Goal: Transaction & Acquisition: Obtain resource

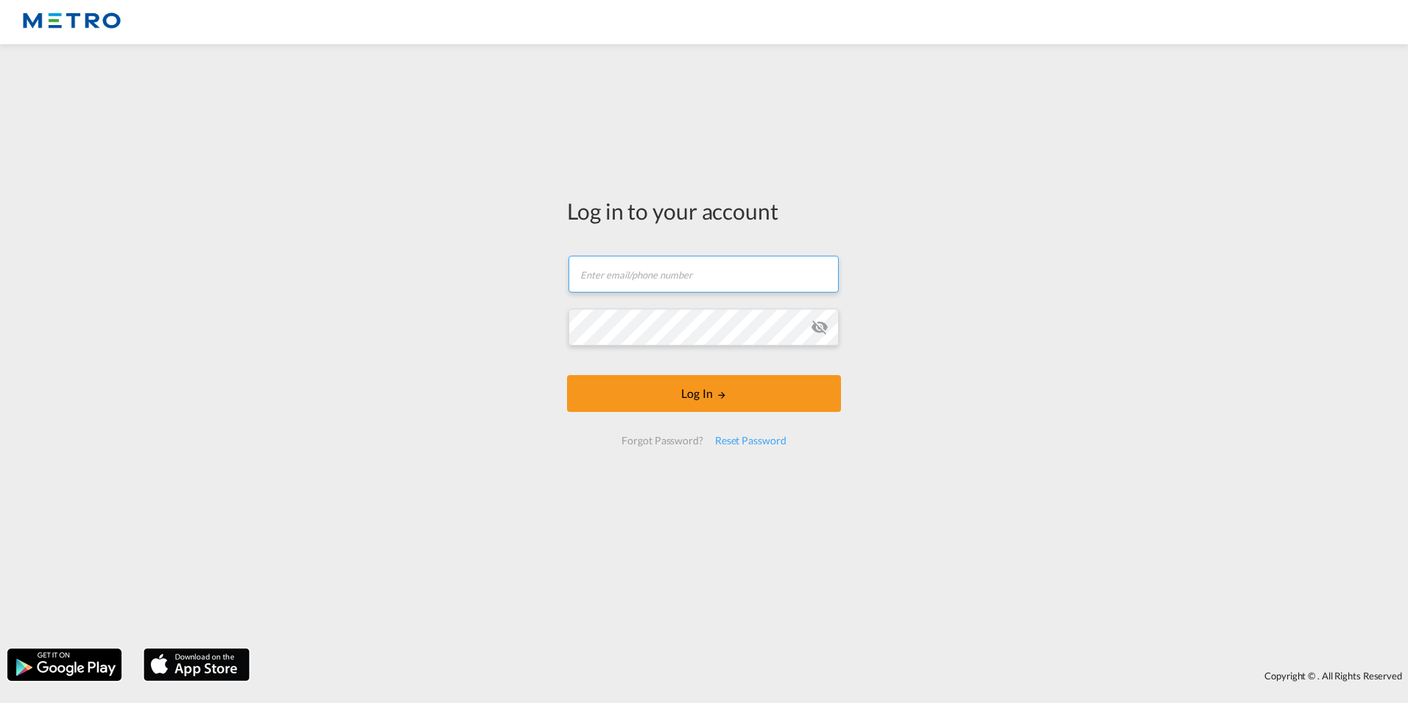
type input "[PERSON_NAME][EMAIL_ADDRESS][PERSON_NAME][DOMAIN_NAME]"
click at [716, 401] on form "[PERSON_NAME][EMAIL_ADDRESS][PERSON_NAME][DOMAIN_NAME] Email field is required …" at bounding box center [704, 350] width 274 height 219
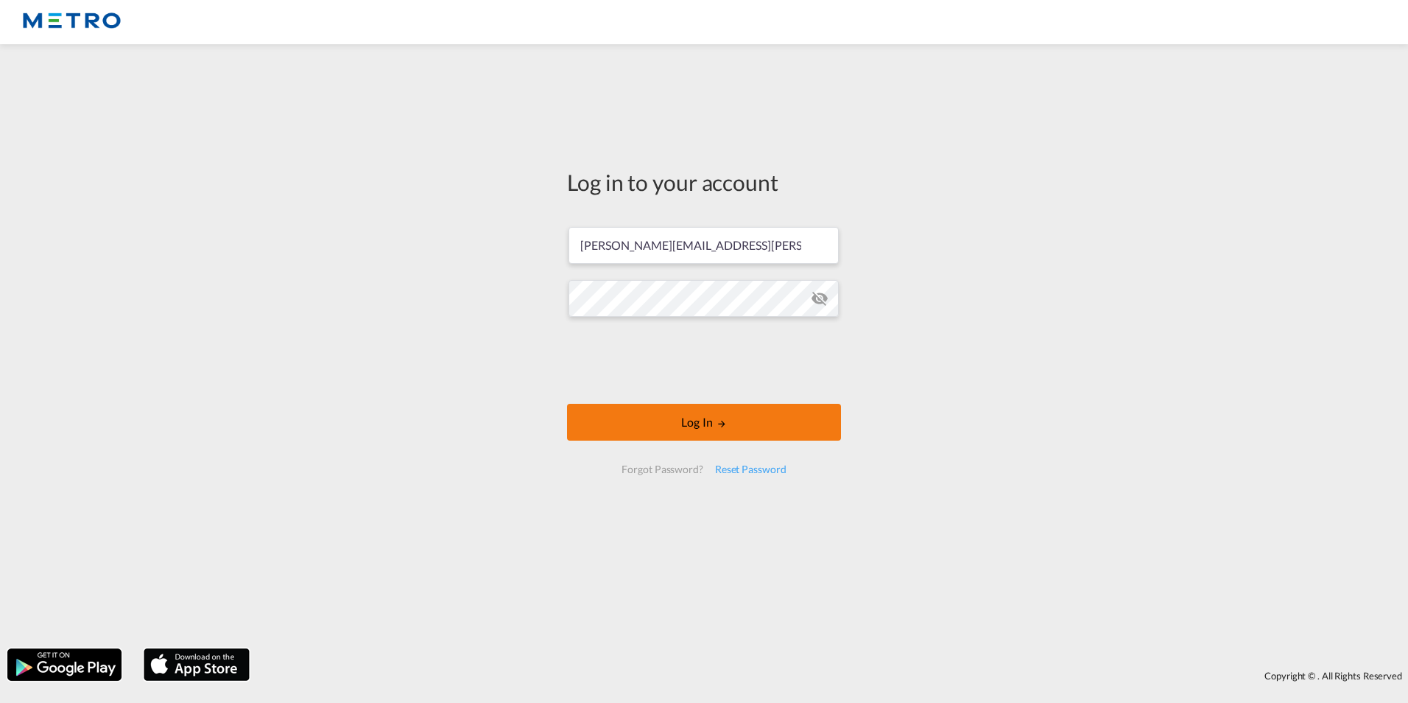
click at [706, 426] on button "Log In" at bounding box center [704, 422] width 274 height 37
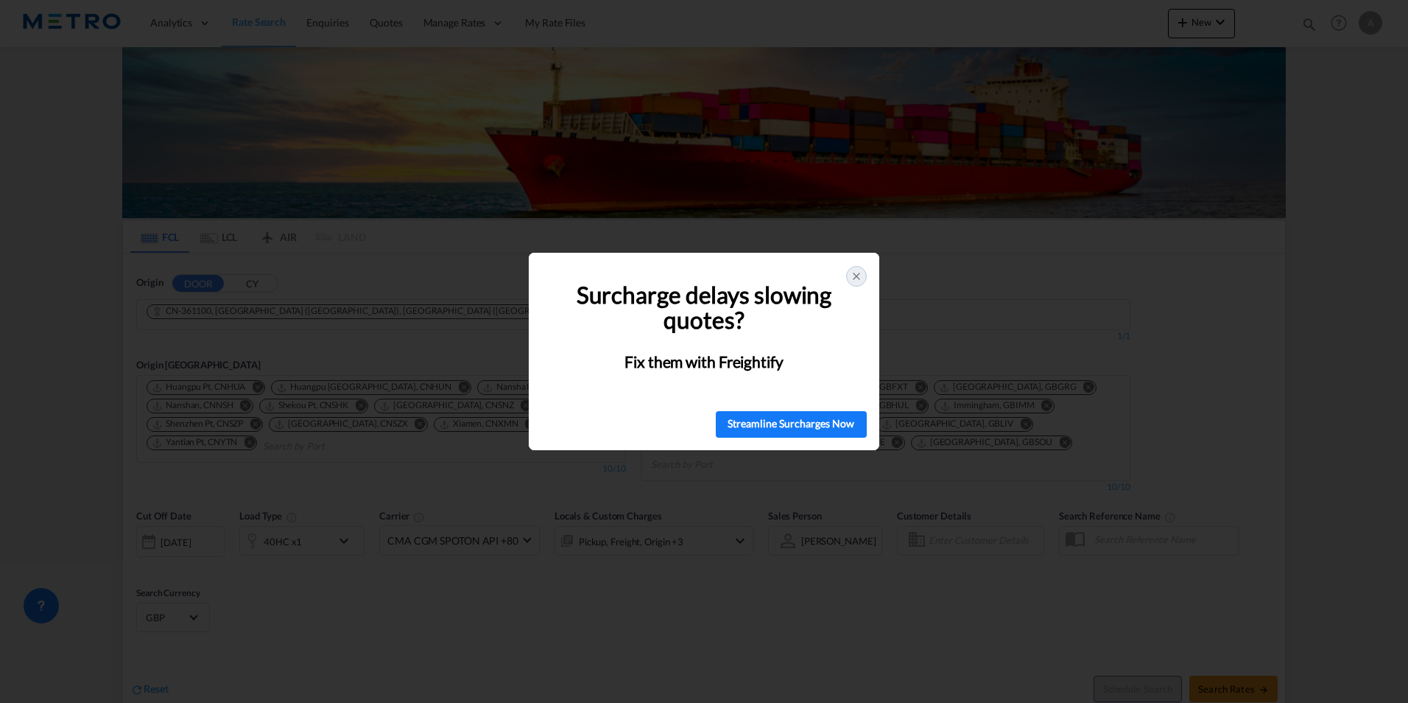
click at [859, 278] on icon at bounding box center [857, 276] width 12 height 12
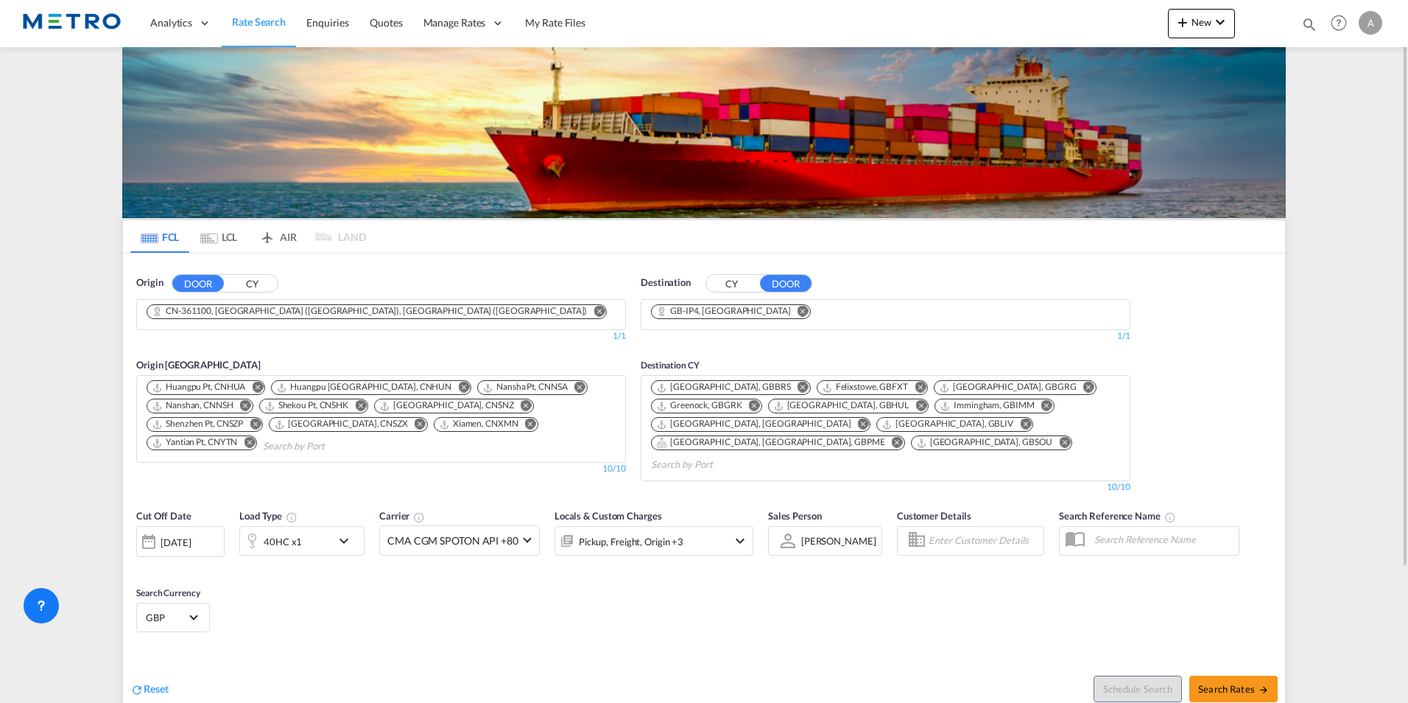
click at [594, 312] on md-icon "Remove" at bounding box center [599, 310] width 11 height 11
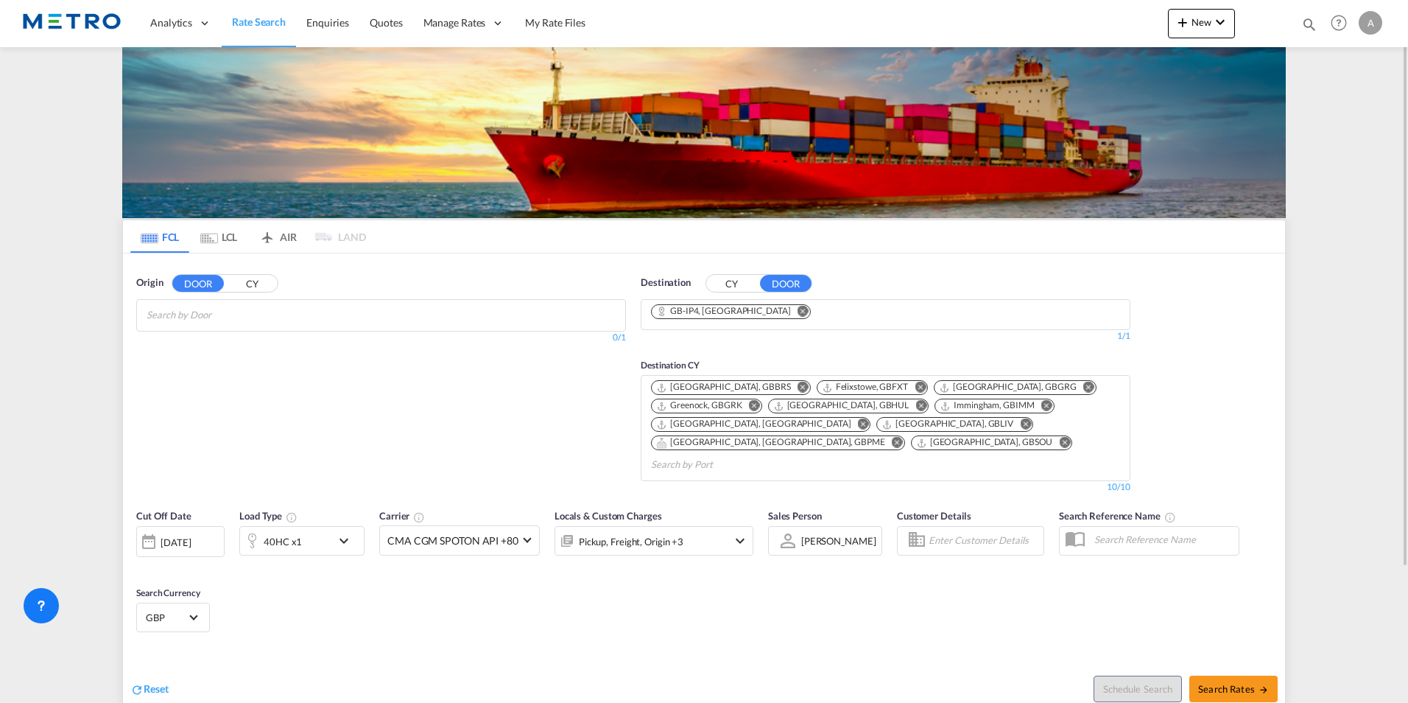
click at [798, 312] on md-icon "Remove" at bounding box center [803, 310] width 11 height 11
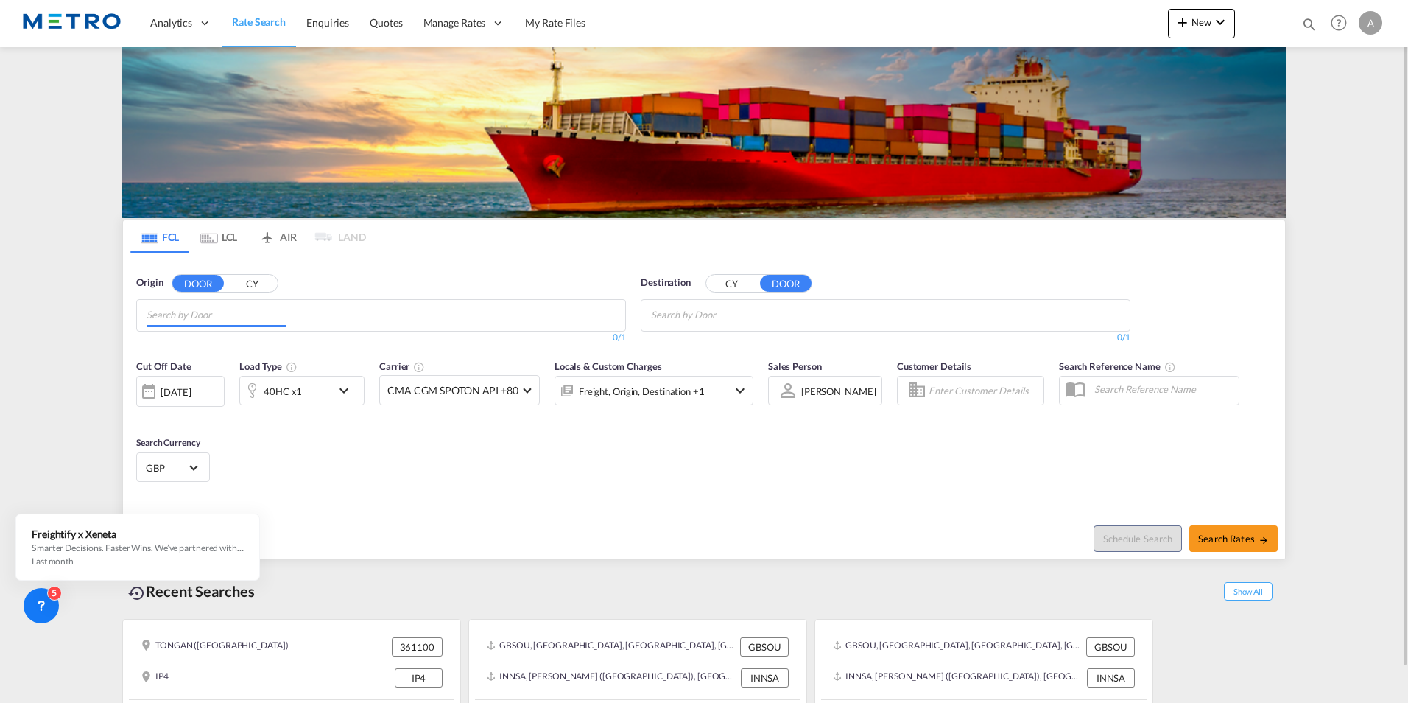
click at [191, 314] on input "Chips input." at bounding box center [217, 315] width 140 height 24
click at [201, 305] on body "Analytics Reports Dashboard Rate Search Enquiries Quotes" at bounding box center [704, 351] width 1408 height 703
type input "Ip28"
click at [202, 350] on div "[GEOGRAPHIC_DATA] , IP28 [GEOGRAPHIC_DATA] [GEOGRAPHIC_DATA]-IP28" at bounding box center [261, 349] width 280 height 44
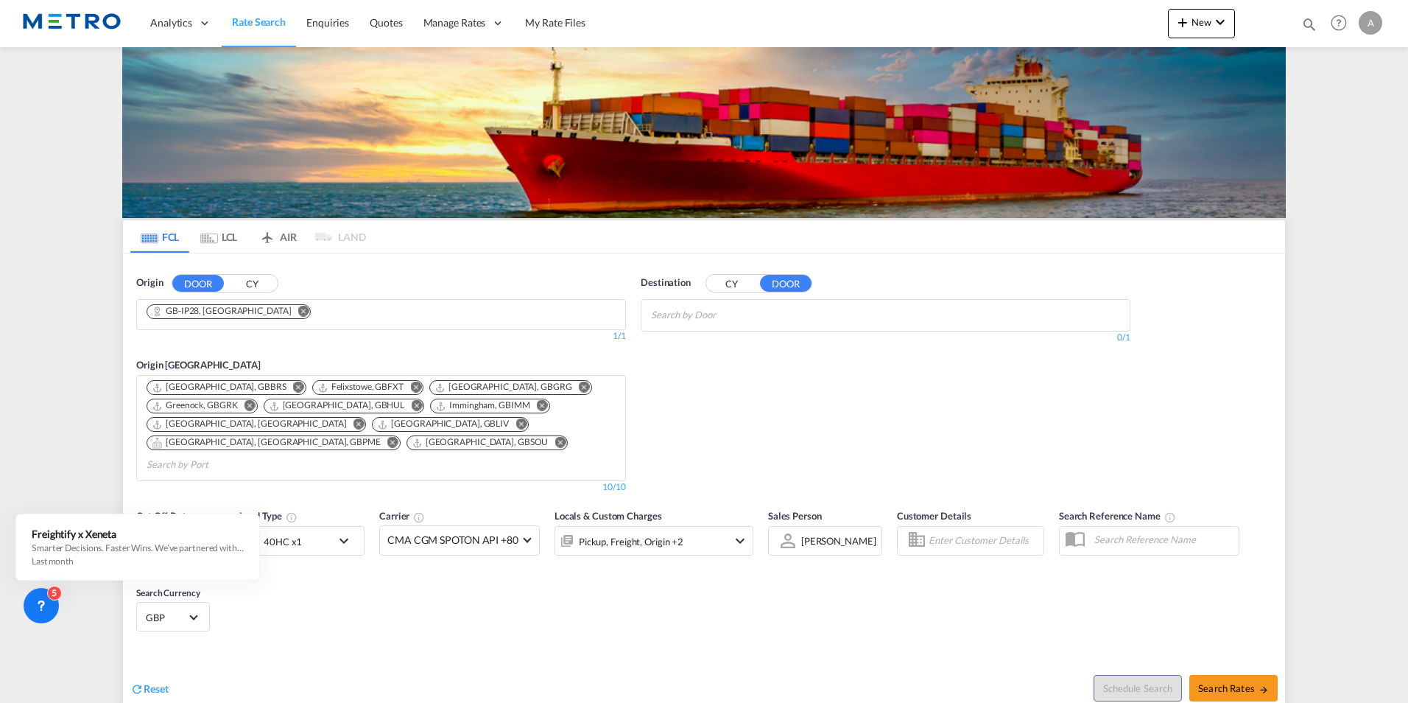
click at [696, 317] on body "Analytics Reports Dashboard Rate Search Enquiries Quotes" at bounding box center [704, 351] width 1408 height 703
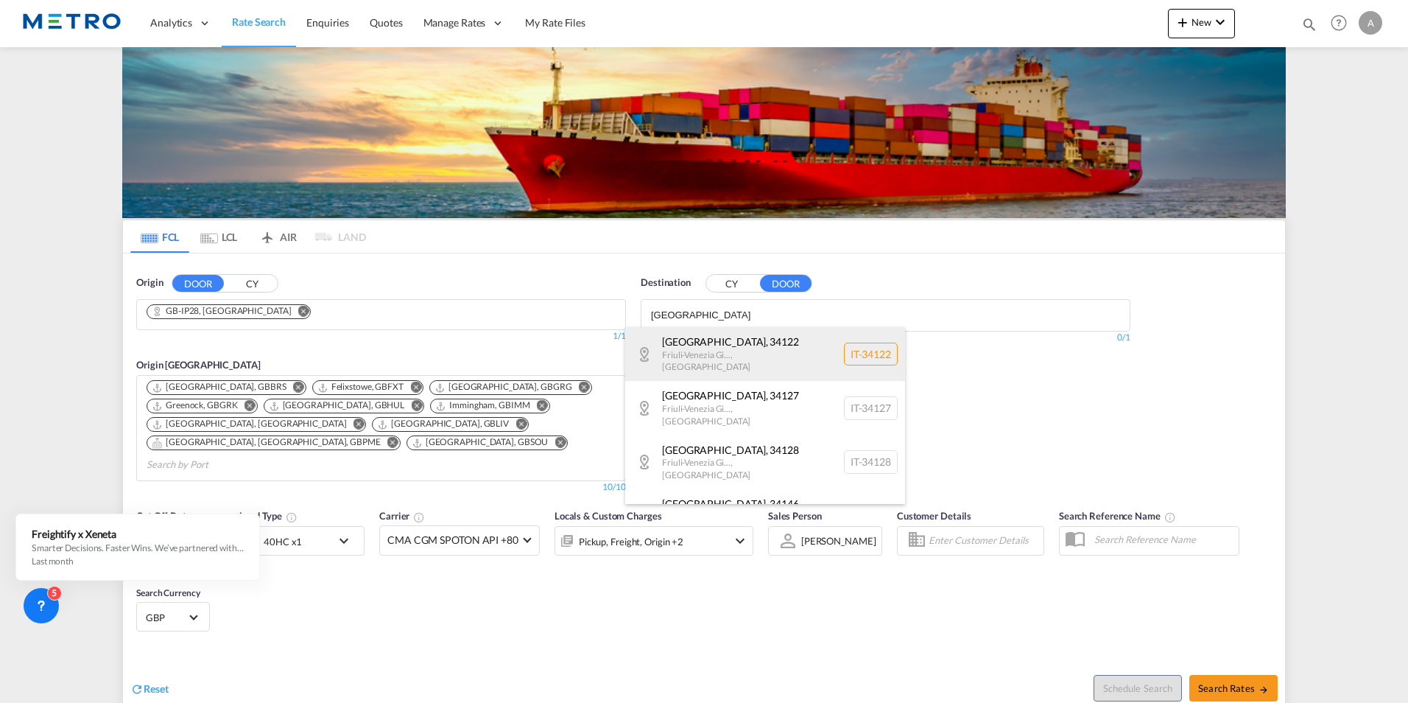
type input "[GEOGRAPHIC_DATA]"
click at [739, 344] on div "[GEOGRAPHIC_DATA] , 34122 [GEOGRAPHIC_DATA]... , [GEOGRAPHIC_DATA] IT-34122" at bounding box center [765, 354] width 280 height 54
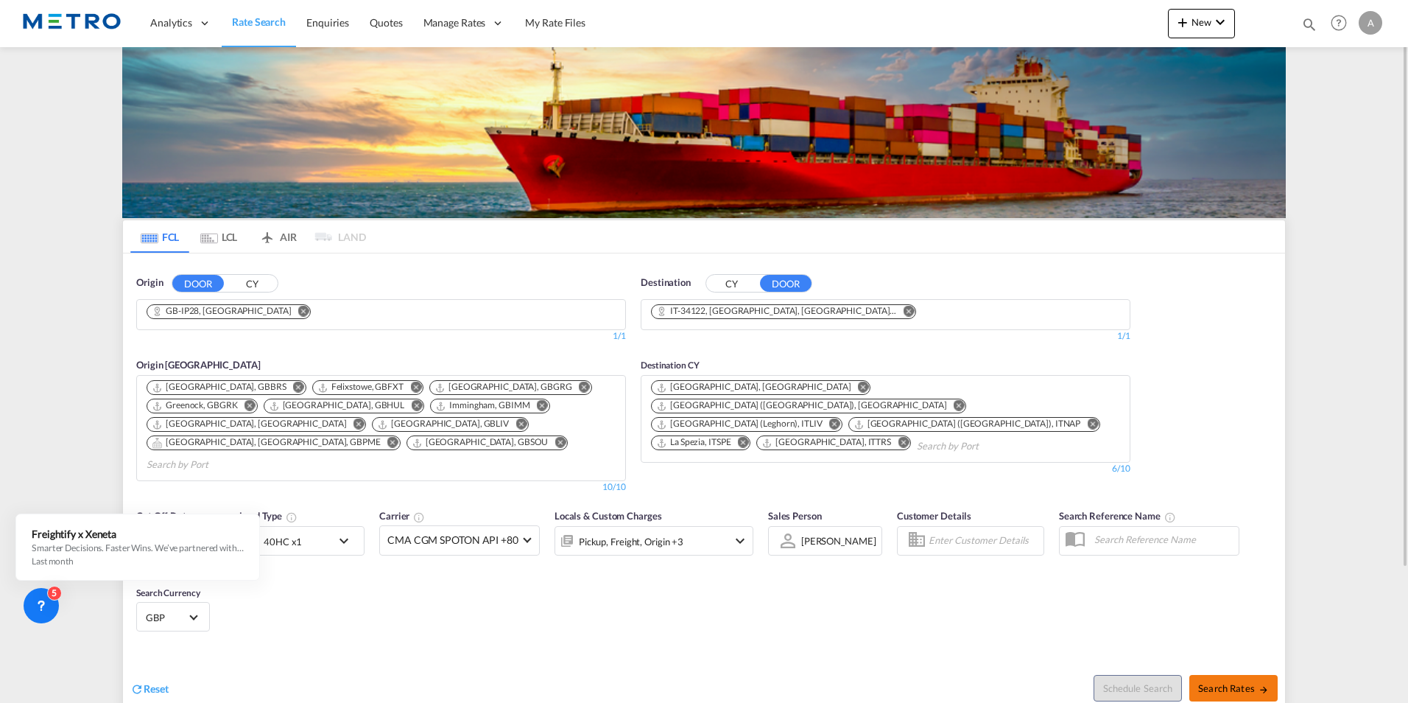
click at [1243, 682] on span "Search Rates" at bounding box center [1233, 688] width 71 height 12
type input "IP28 to 34122 / [DATE]"
